Goal: Entertainment & Leisure: Consume media (video, audio)

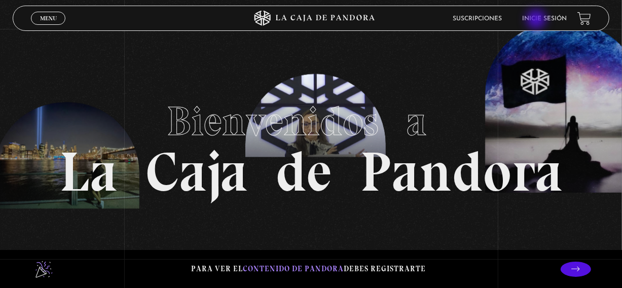
click at [537, 20] on link "Inicie sesión" at bounding box center [545, 19] width 45 height 6
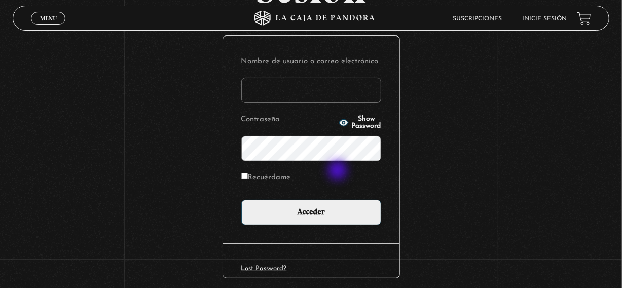
scroll to position [110, 0]
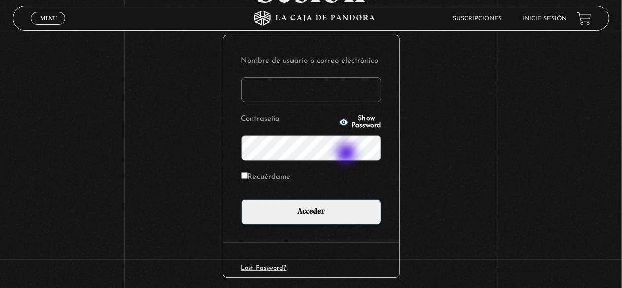
type input "david107gamboa@gmail.com"
click at [352, 129] on span "Show Password" at bounding box center [366, 122] width 29 height 14
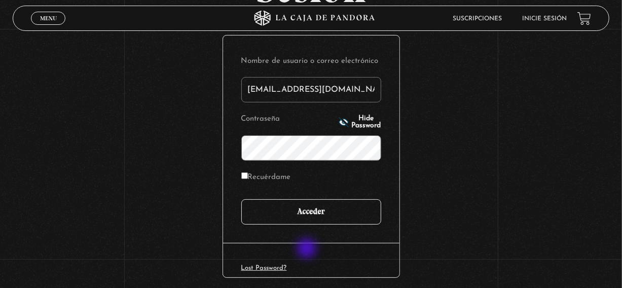
click at [308, 225] on input "Acceder" at bounding box center [311, 211] width 140 height 25
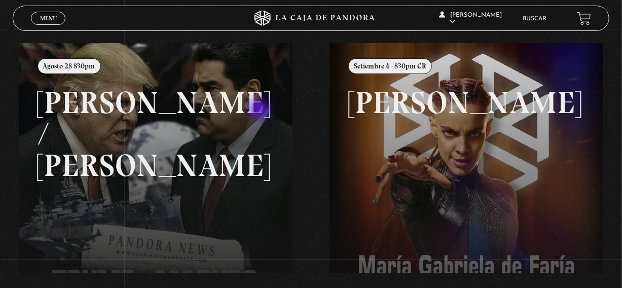
scroll to position [116, 0]
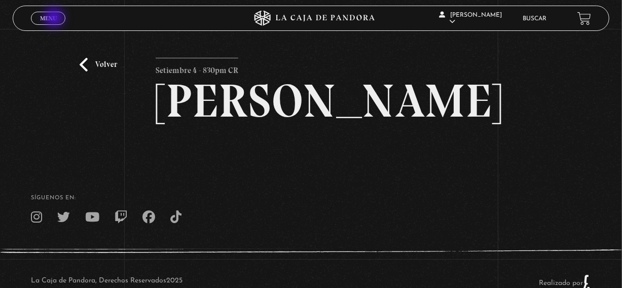
click at [55, 19] on span "Menu" at bounding box center [48, 18] width 17 height 6
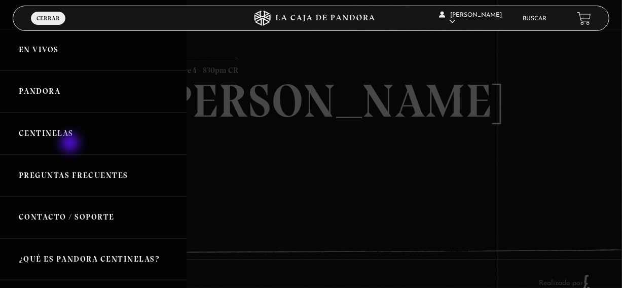
click at [71, 144] on link "Centinelas" at bounding box center [93, 134] width 187 height 42
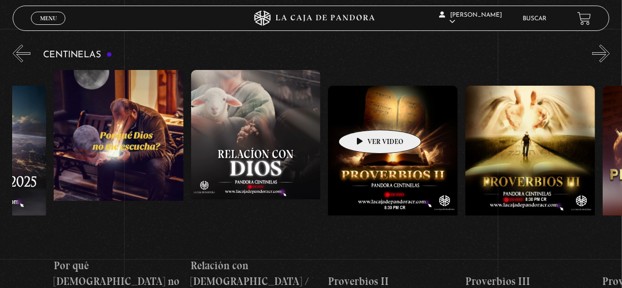
scroll to position [0, 242]
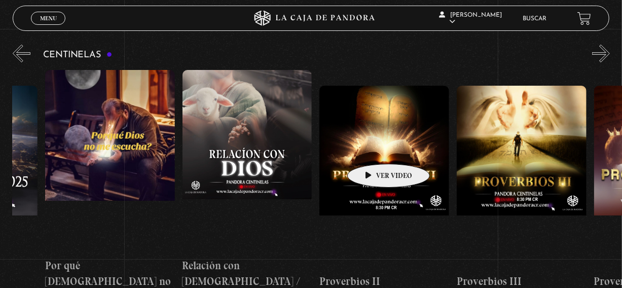
click at [373, 149] on figure at bounding box center [384, 177] width 130 height 182
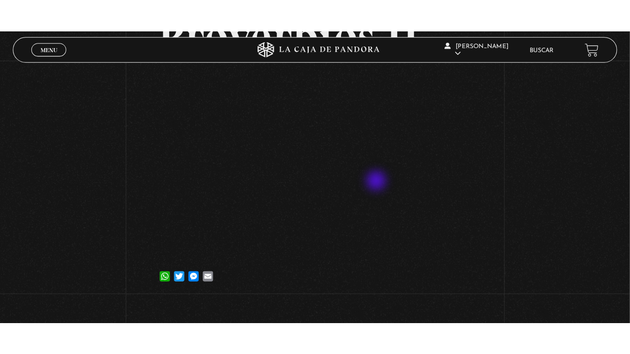
scroll to position [96, 0]
